Goal: Task Accomplishment & Management: Manage account settings

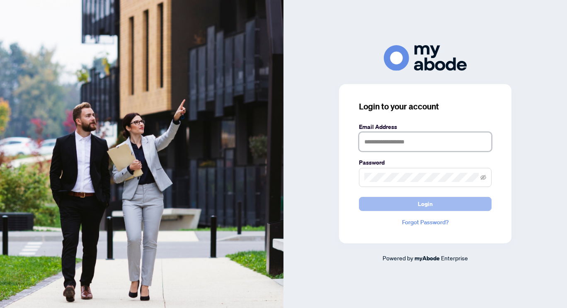
type input "**********"
click at [390, 207] on button "Login" at bounding box center [425, 204] width 133 height 14
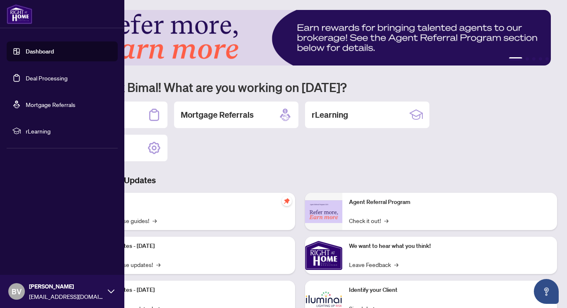
click at [55, 79] on link "Deal Processing" at bounding box center [47, 77] width 42 height 7
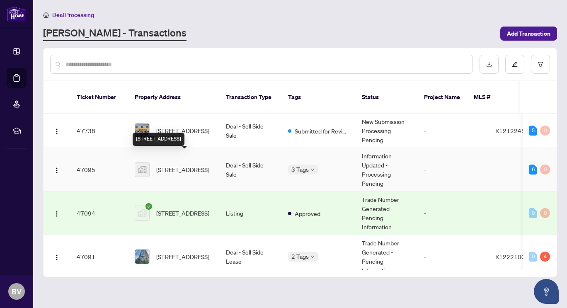
click at [191, 165] on span "[STREET_ADDRESS]" at bounding box center [182, 169] width 53 height 9
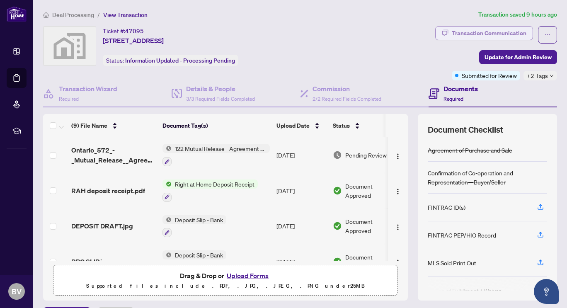
click at [470, 29] on div "Transaction Communication" at bounding box center [489, 33] width 75 height 13
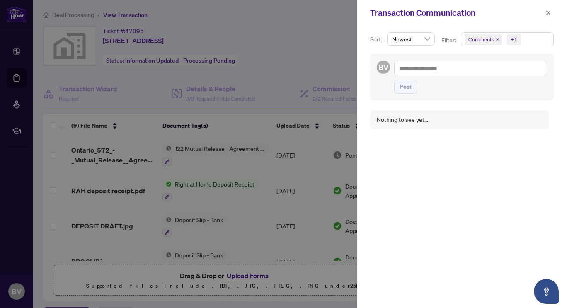
click at [249, 124] on div at bounding box center [283, 154] width 567 height 308
click at [547, 14] on icon "close" at bounding box center [548, 12] width 5 height 5
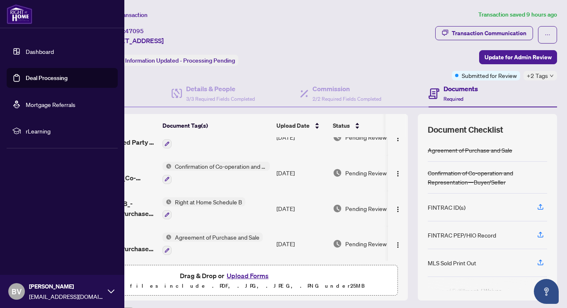
click at [68, 82] on link "Deal Processing" at bounding box center [47, 77] width 42 height 7
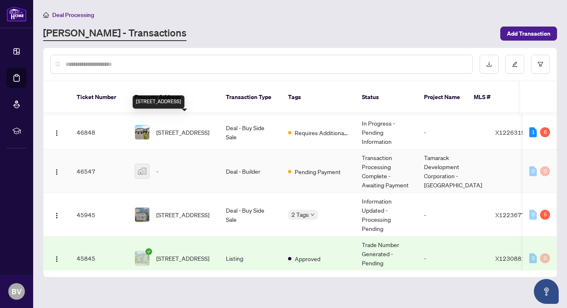
scroll to position [166, 0]
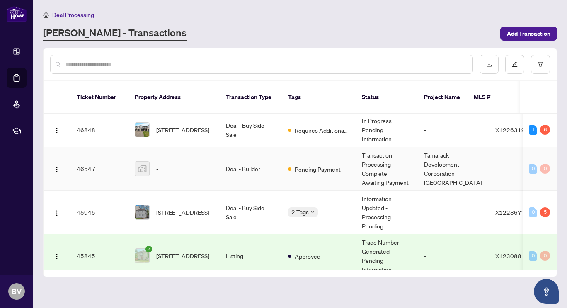
click at [181, 165] on div "-" at bounding box center [174, 168] width 78 height 15
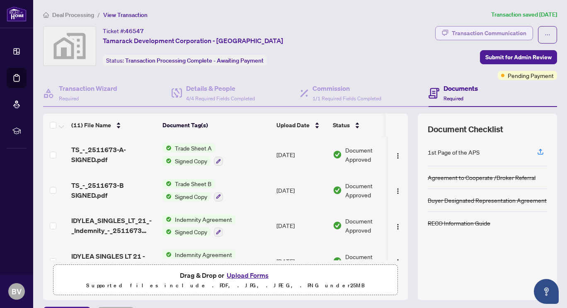
click at [488, 31] on div "Transaction Communication" at bounding box center [489, 33] width 75 height 13
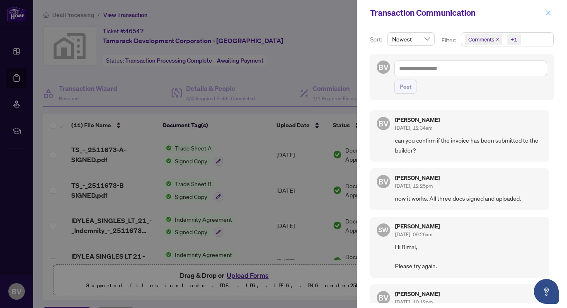
click at [547, 10] on icon "close" at bounding box center [548, 13] width 6 height 6
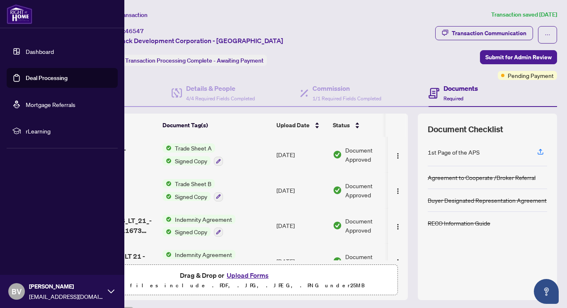
click at [51, 81] on link "Deal Processing" at bounding box center [47, 77] width 42 height 7
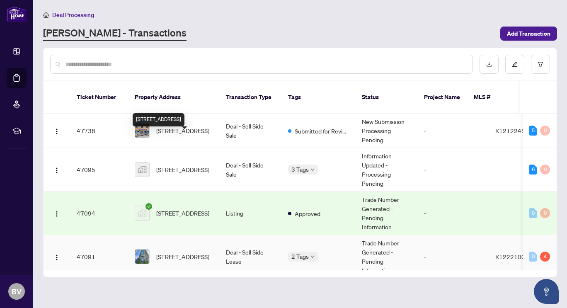
scroll to position [83, 0]
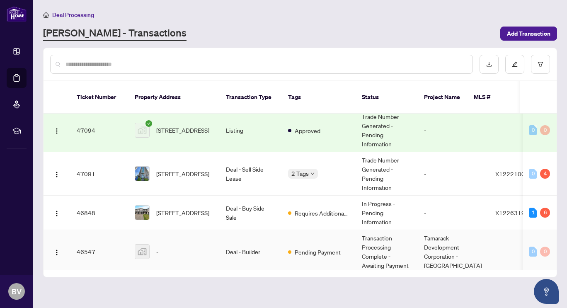
click at [196, 244] on div "-" at bounding box center [174, 251] width 78 height 15
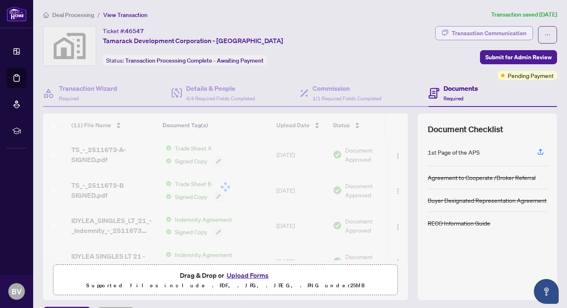
click at [495, 30] on div "Transaction Communication" at bounding box center [489, 33] width 75 height 13
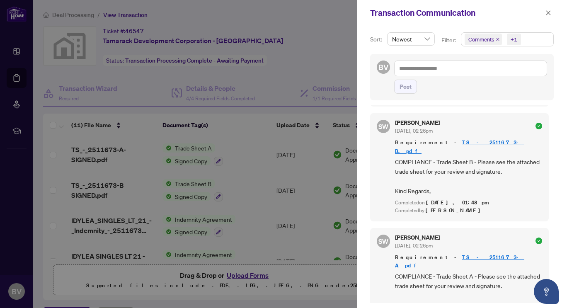
scroll to position [346, 0]
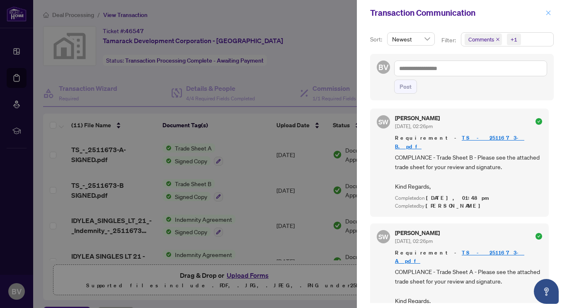
click at [549, 9] on span "button" at bounding box center [548, 12] width 6 height 13
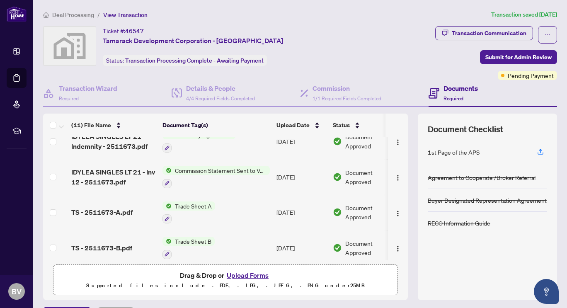
scroll to position [124, 0]
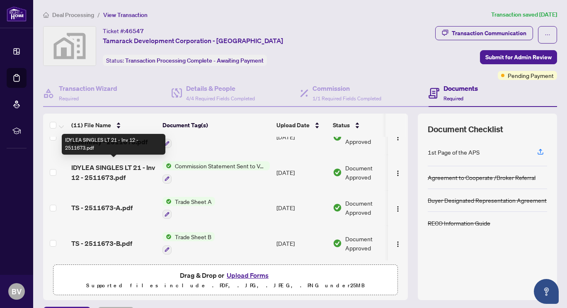
click at [127, 173] on span "IDYLEA SINGLES LT 21 - Inv 12 - 2511673.pdf" at bounding box center [113, 172] width 85 height 20
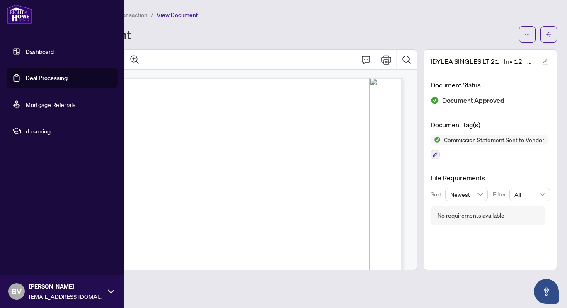
click at [60, 79] on link "Deal Processing" at bounding box center [47, 77] width 42 height 7
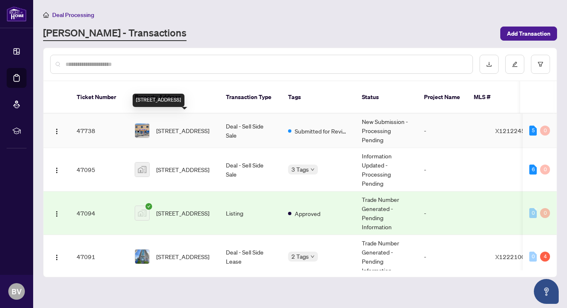
click at [191, 126] on span "[STREET_ADDRESS]" at bounding box center [182, 130] width 53 height 9
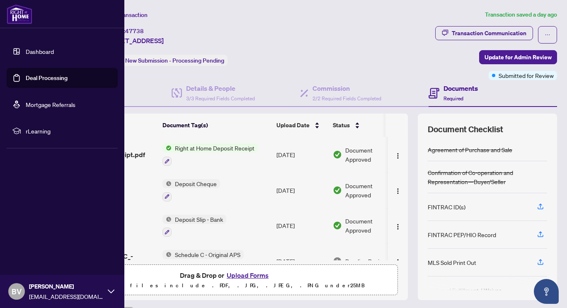
click at [54, 82] on link "Deal Processing" at bounding box center [47, 77] width 42 height 7
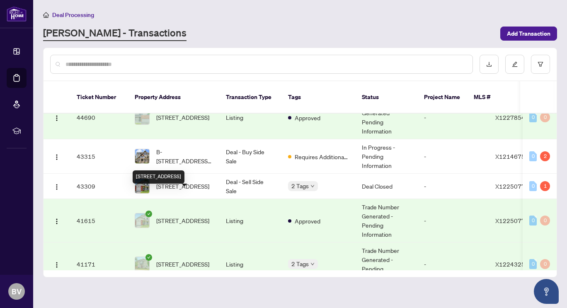
scroll to position [332, 0]
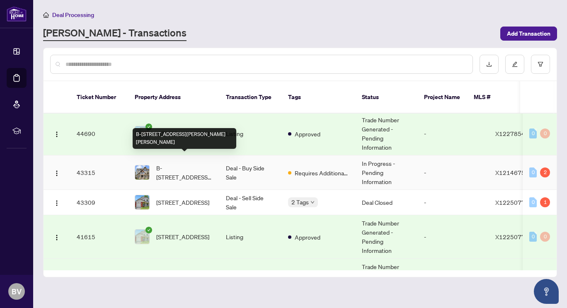
click at [172, 166] on span "B-[STREET_ADDRESS][PERSON_NAME][PERSON_NAME]" at bounding box center [184, 172] width 56 height 18
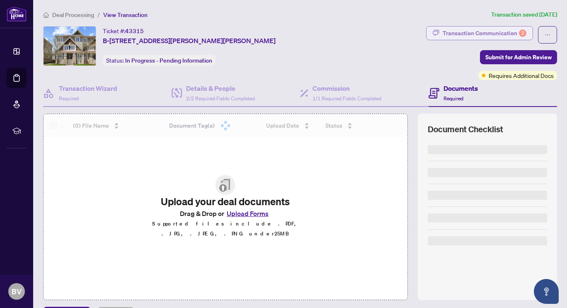
click at [501, 30] on div "Transaction Communication 2" at bounding box center [485, 33] width 84 height 13
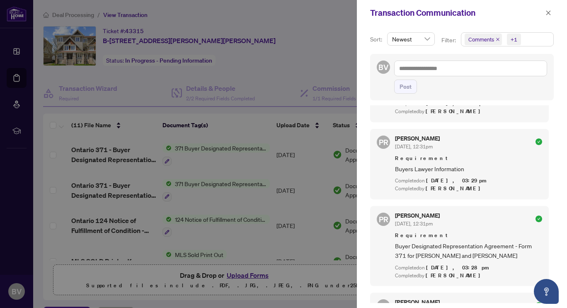
scroll to position [373, 0]
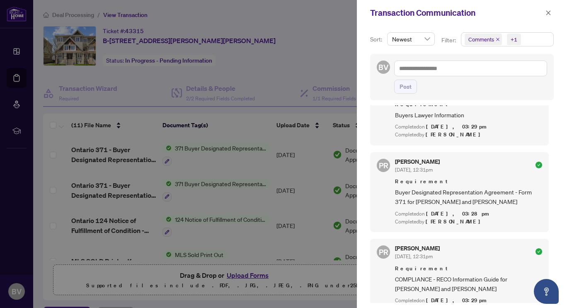
click at [266, 71] on div at bounding box center [283, 154] width 567 height 308
click at [547, 11] on icon "close" at bounding box center [548, 13] width 6 height 6
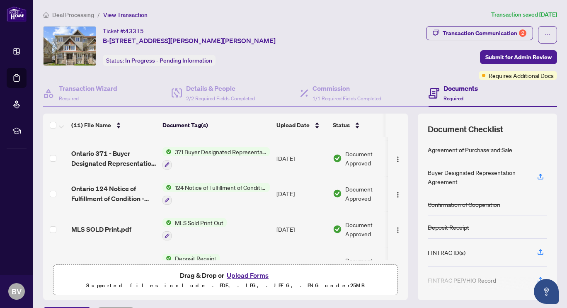
scroll to position [41, 0]
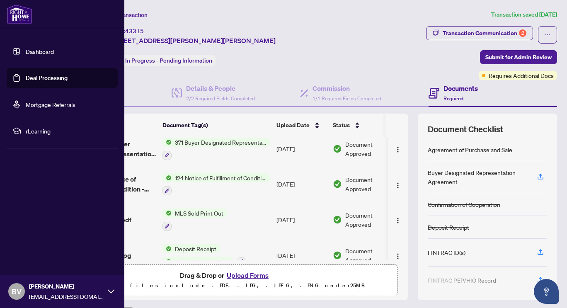
click at [26, 82] on link "Deal Processing" at bounding box center [47, 77] width 42 height 7
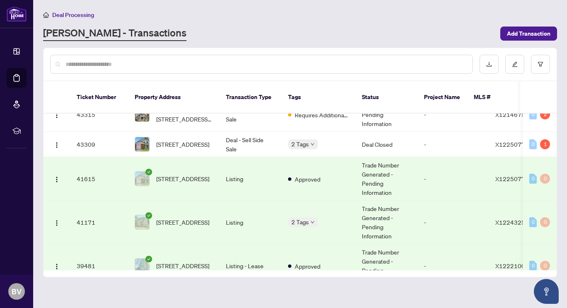
scroll to position [373, 0]
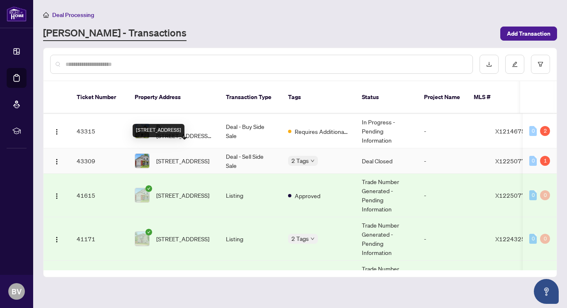
click at [196, 156] on span "[STREET_ADDRESS]" at bounding box center [182, 160] width 53 height 9
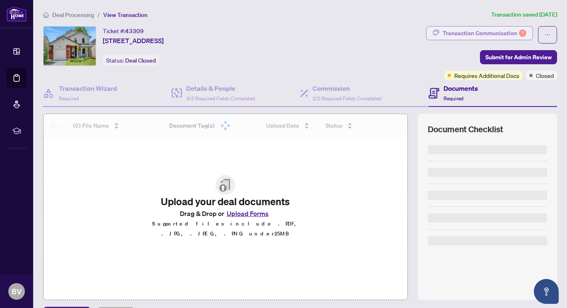
click at [494, 32] on div "Transaction Communication 1" at bounding box center [485, 33] width 84 height 13
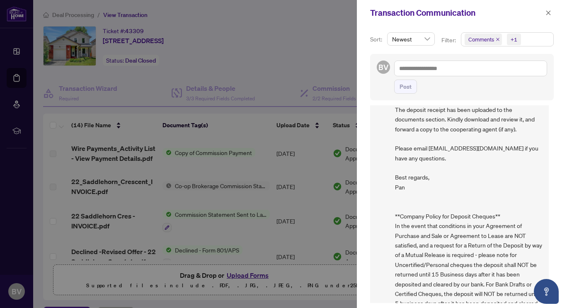
scroll to position [666, 0]
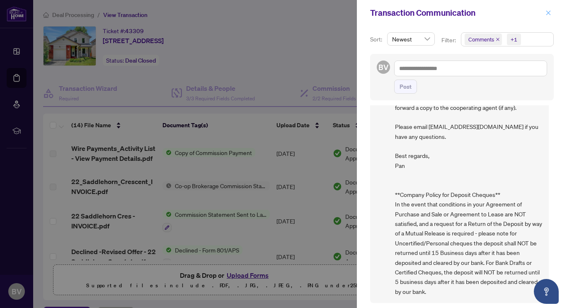
click at [546, 16] on span "button" at bounding box center [548, 12] width 6 height 13
